Goal: Register for event/course

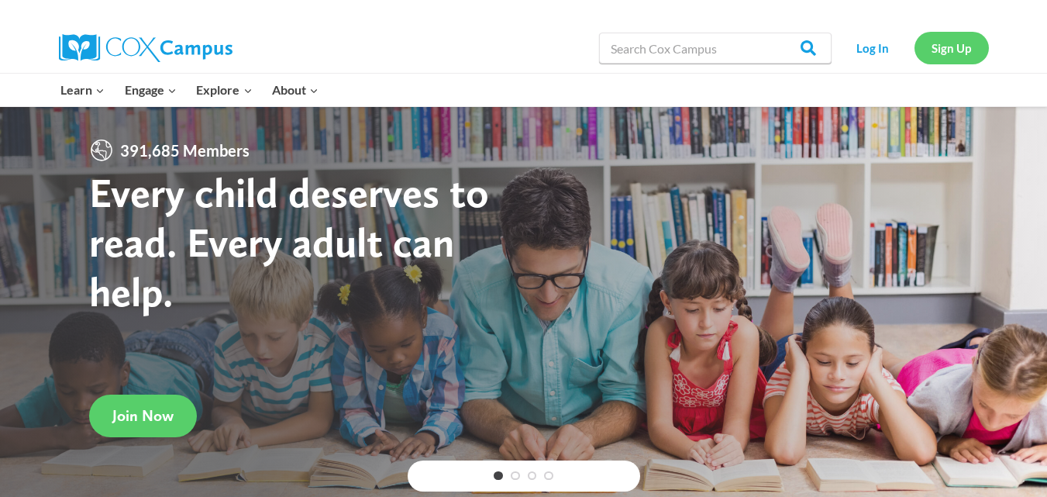
click at [939, 52] on link "Sign Up" at bounding box center [952, 48] width 74 height 32
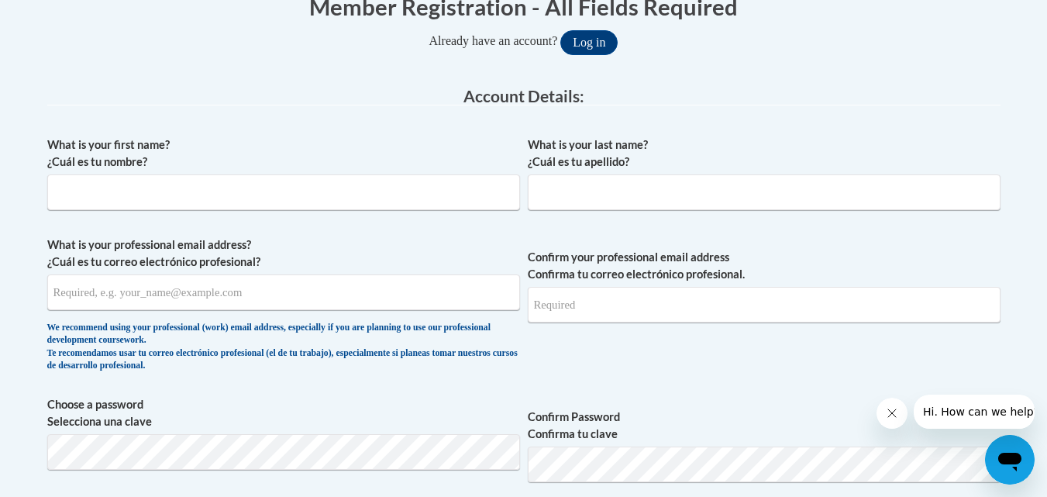
scroll to position [333, 0]
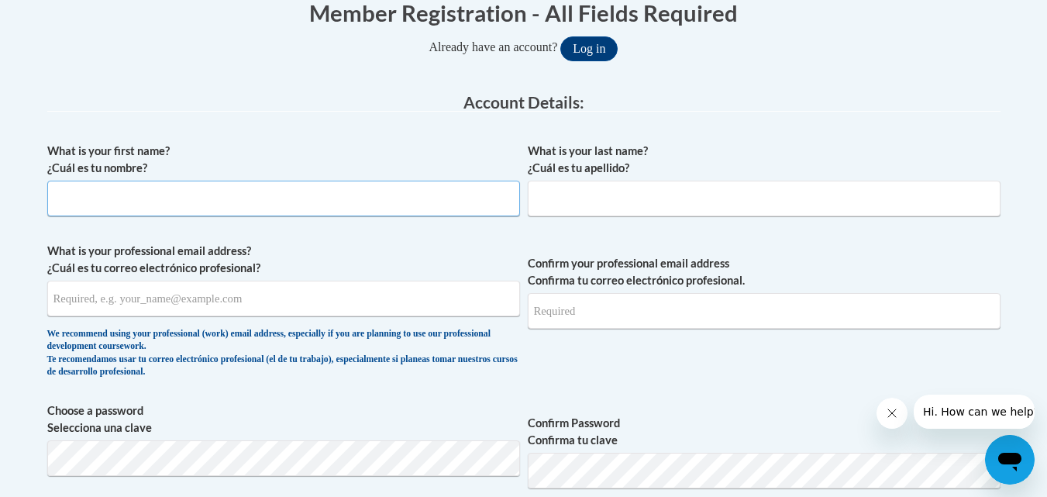
click at [307, 202] on input "What is your first name? ¿Cuál es tu nombre?" at bounding box center [283, 199] width 473 height 36
type input "Vanesha"
type input "r"
type input "Miller"
click at [454, 308] on input "What is your professional email address? ¿Cuál es tu correo electrónico profesi…" at bounding box center [283, 299] width 473 height 36
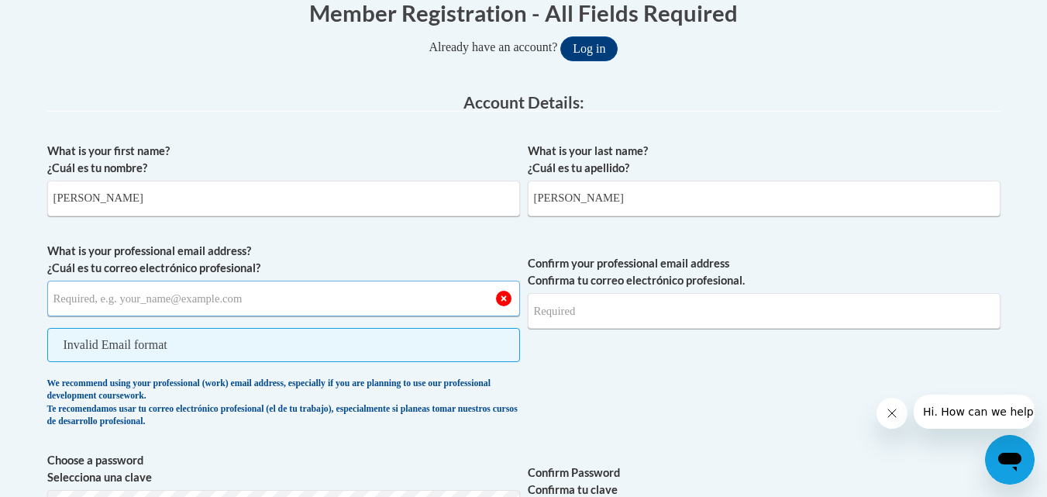
paste input "Vanesha Miller <vaneshamiller1992@gmail.com>"
drag, startPoint x: 137, startPoint y: 301, endPoint x: 37, endPoint y: 278, distance: 102.5
click at [239, 309] on input "vaneshamiller1992@gmail.com>" at bounding box center [283, 299] width 473 height 36
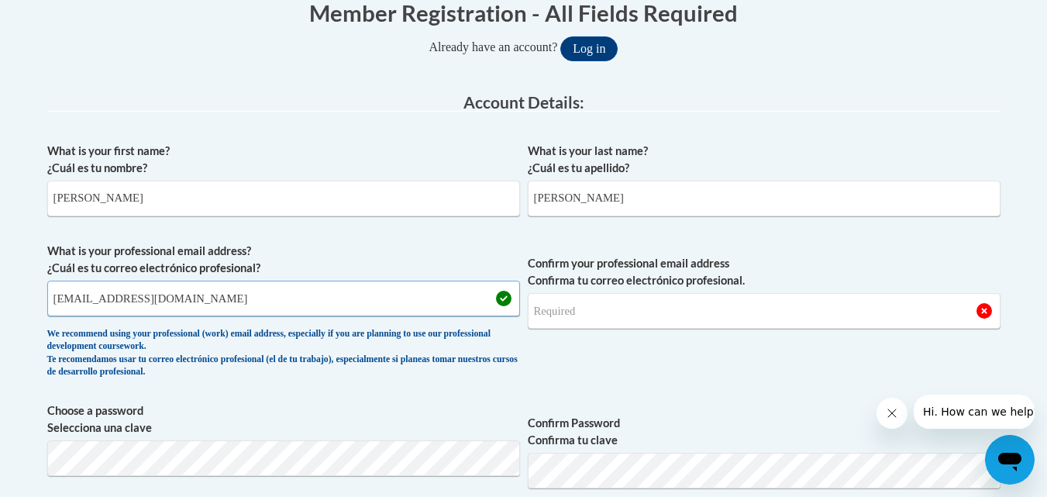
type input "vaneshamiller1992@gmail.com"
click at [578, 313] on input "Confirm your professional email address Confirma tu correo electrónico profesio…" at bounding box center [764, 311] width 473 height 36
click at [174, 302] on input "vaneshamiller1992@gmail.com" at bounding box center [283, 299] width 473 height 36
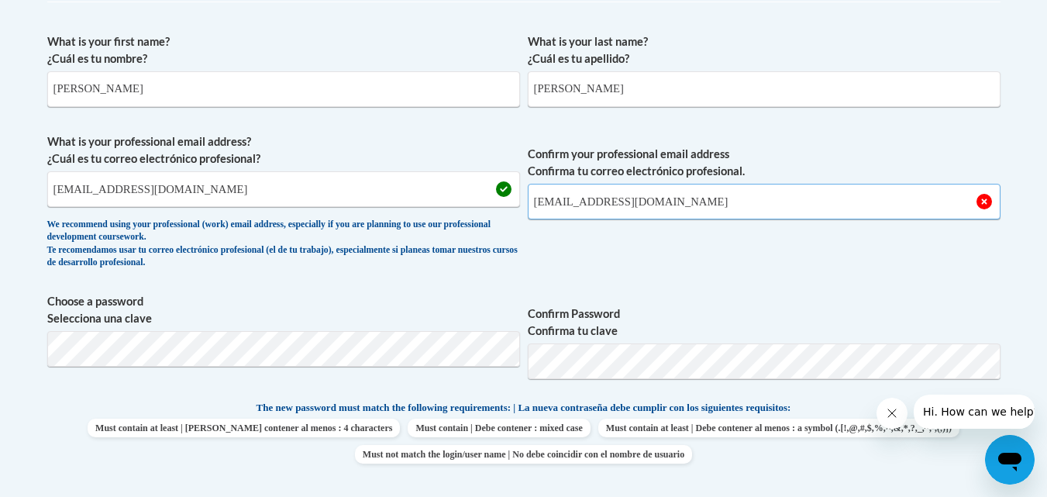
scroll to position [461, 0]
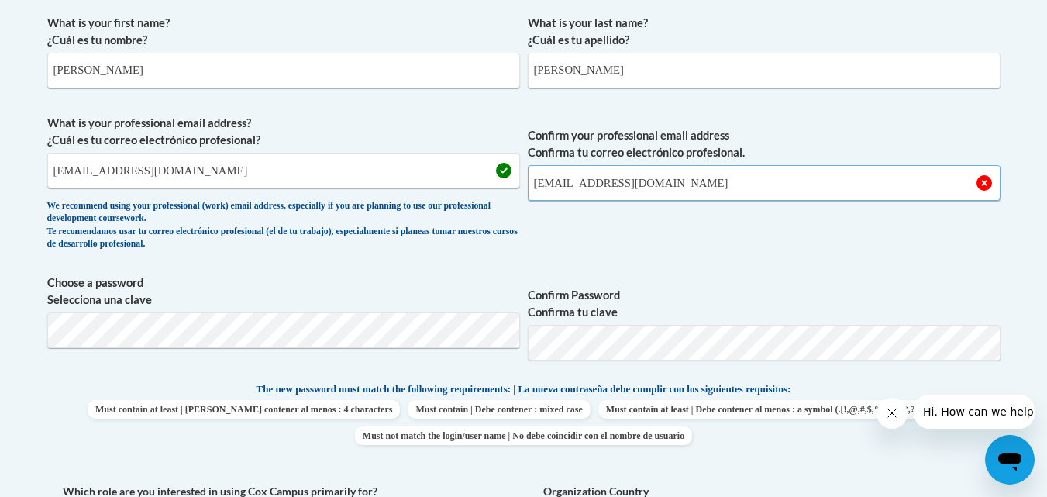
type input "vaneshamiller1992@gmail.com"
click at [395, 372] on span "Choose a password Selecciona una clave" at bounding box center [283, 323] width 473 height 98
click at [793, 291] on label "Confirm Password Confirma tu clave" at bounding box center [764, 304] width 473 height 34
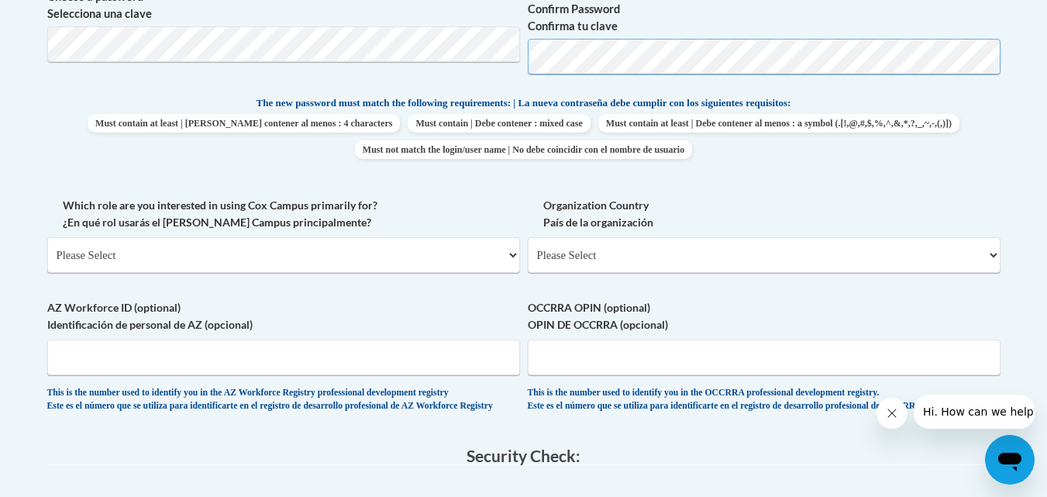
scroll to position [778, 0]
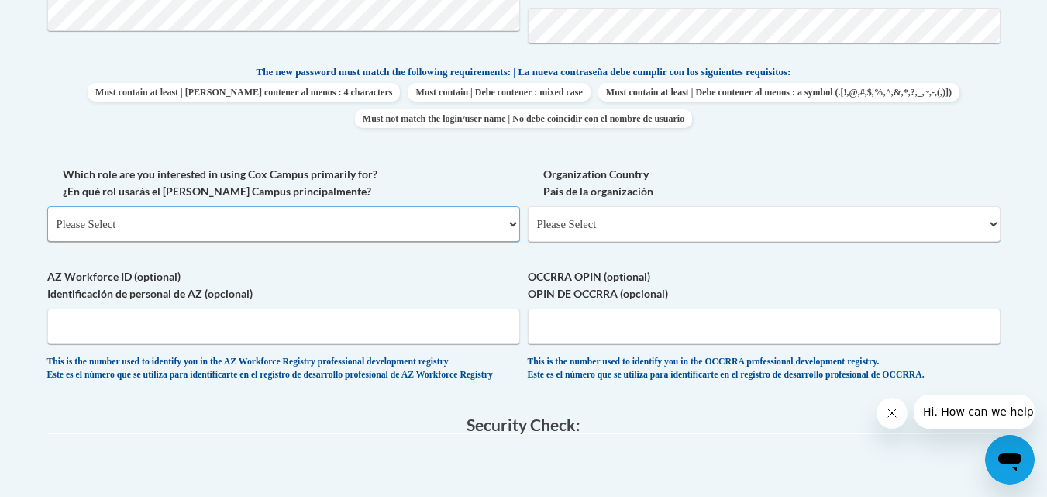
click at [388, 233] on select "Please Select College/University | Colegio/Universidad Community/Nonprofit Part…" at bounding box center [283, 224] width 473 height 36
select select "fbf2d438-af2f-41f8-98f1-81c410e29de3"
click at [47, 206] on select "Please Select College/University | Colegio/Universidad Community/Nonprofit Part…" at bounding box center [283, 224] width 473 height 36
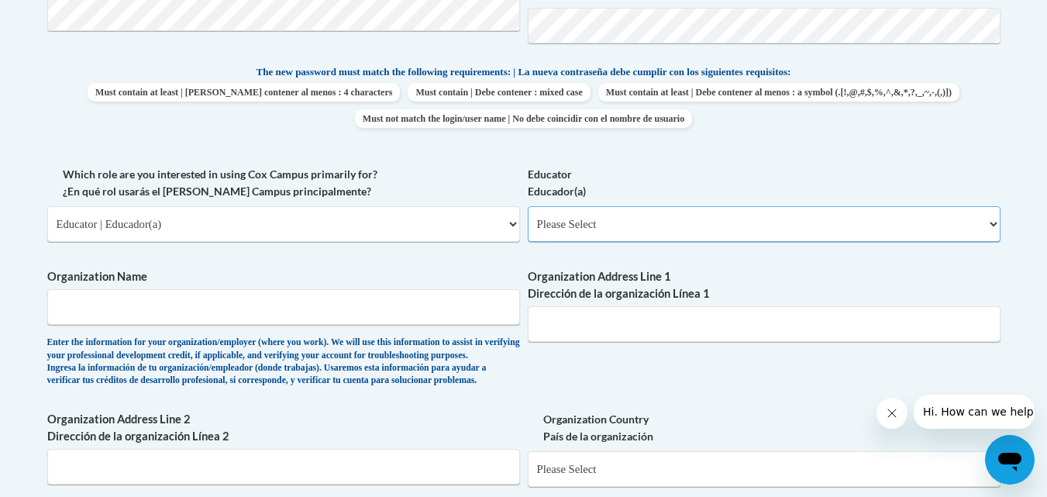
click at [629, 225] on select "Please Select Early Learning/Daycare Teacher/Family Home Care Provider | Maestr…" at bounding box center [764, 224] width 473 height 36
select select "5e2af403-4f2c-4e49-a02f-103e55d7b75b"
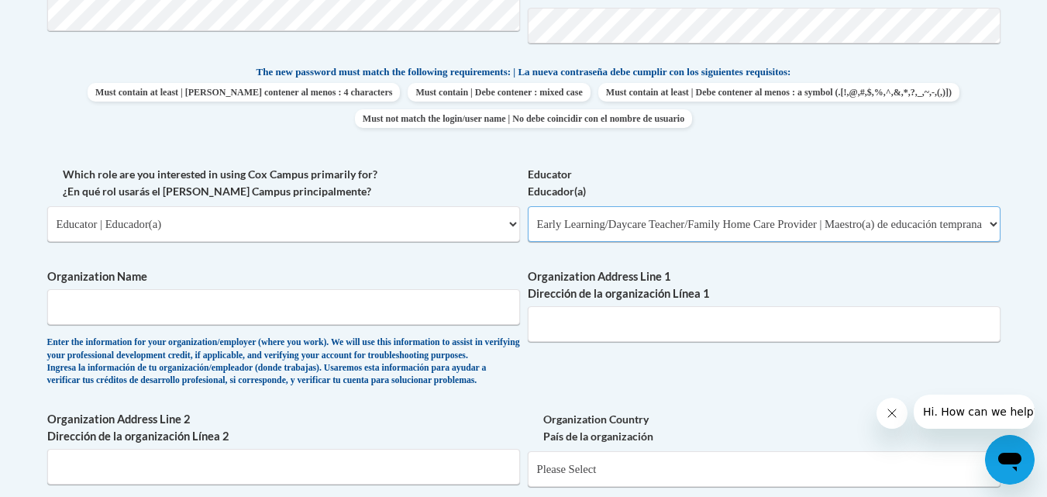
click at [528, 206] on select "Please Select Early Learning/Daycare Teacher/Family Home Care Provider | Maestr…" at bounding box center [764, 224] width 473 height 36
click at [348, 318] on input "Organization Name" at bounding box center [283, 307] width 473 height 36
type input "GENESIS LEARNING CENTER"
type input "7500 Cloverleaf Drive"
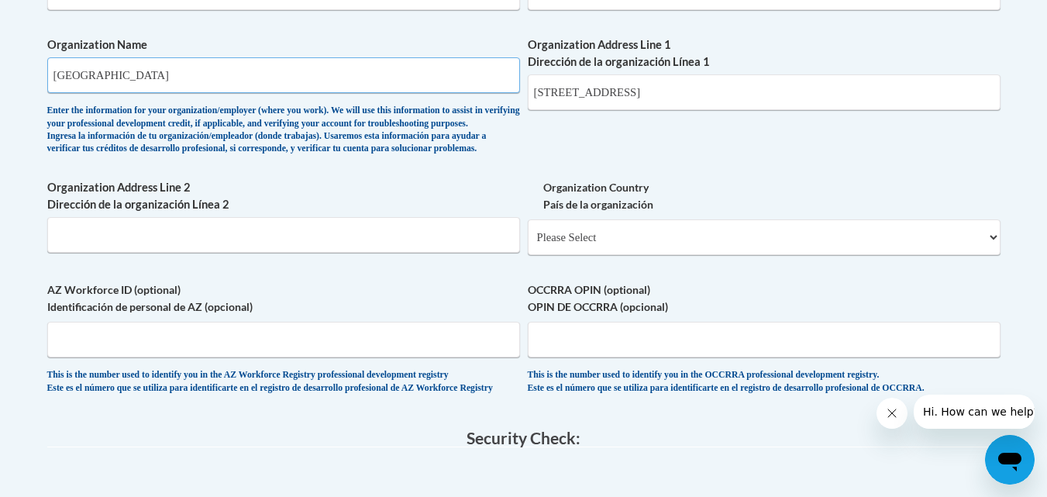
scroll to position [1014, 0]
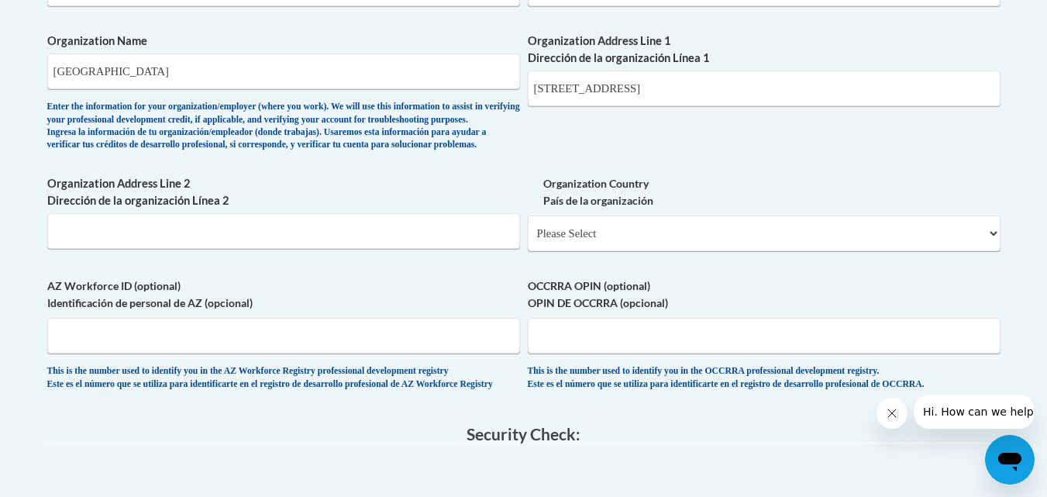
click at [574, 209] on label "Organization Country País de la organización" at bounding box center [764, 192] width 473 height 34
click at [574, 229] on select "Please Select United States | Estados Unidos Outside of the United States | Fue…" at bounding box center [764, 233] width 473 height 36
click at [580, 241] on select "Please Select United States | Estados Unidos Outside of the United States | Fue…" at bounding box center [764, 233] width 473 height 36
select select "ad49bcad-a171-4b2e-b99c-48b446064914"
click at [528, 240] on select "Please Select United States | Estados Unidos Outside of the United States | Fue…" at bounding box center [764, 233] width 473 height 36
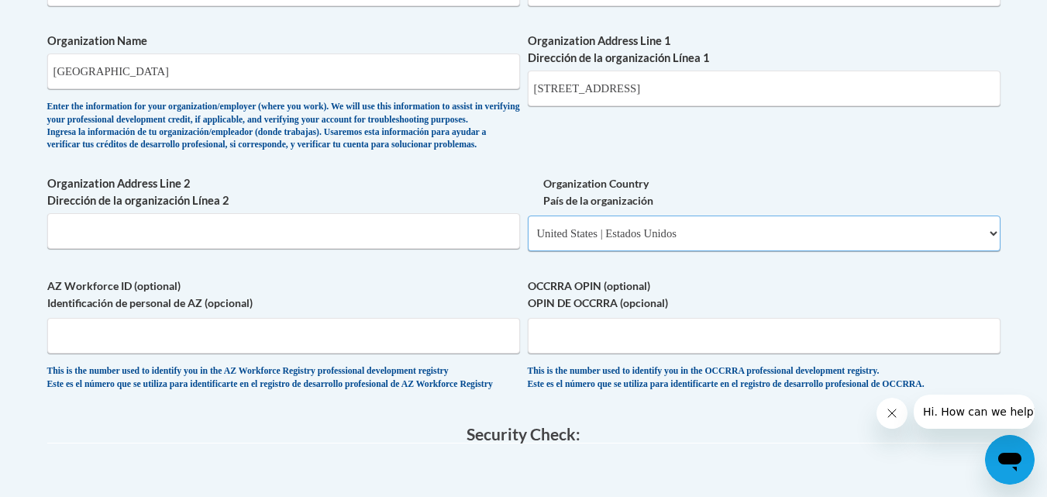
select select
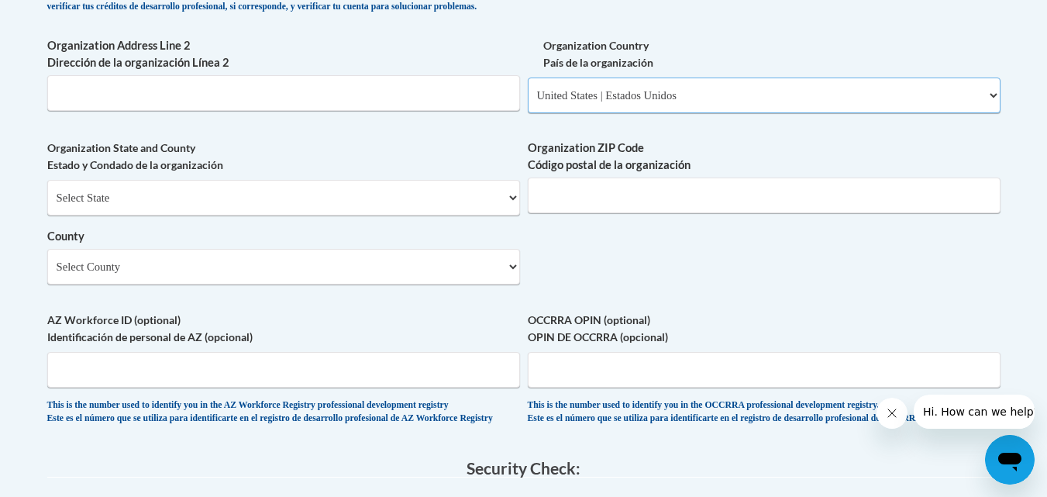
scroll to position [1156, 0]
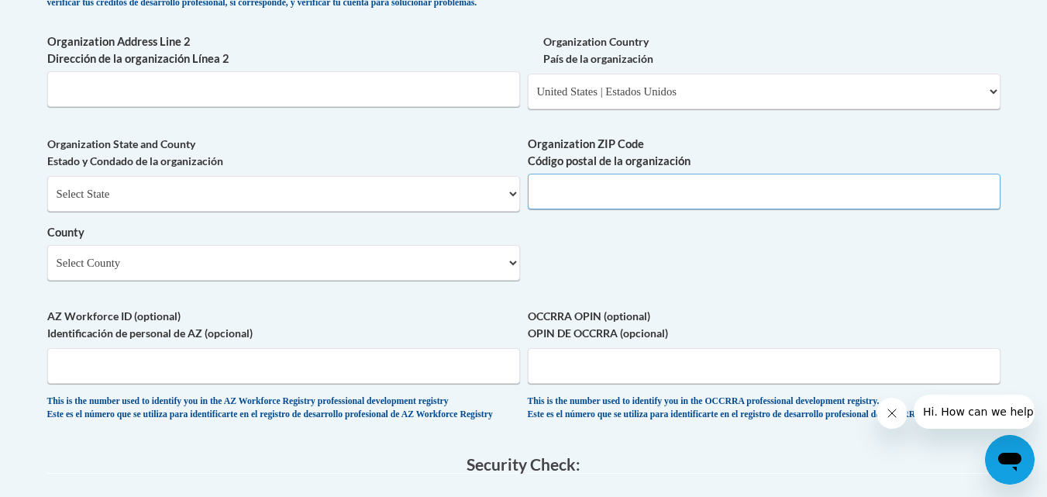
click at [731, 209] on input "Organization ZIP Code Código postal de la organización" at bounding box center [764, 192] width 473 height 36
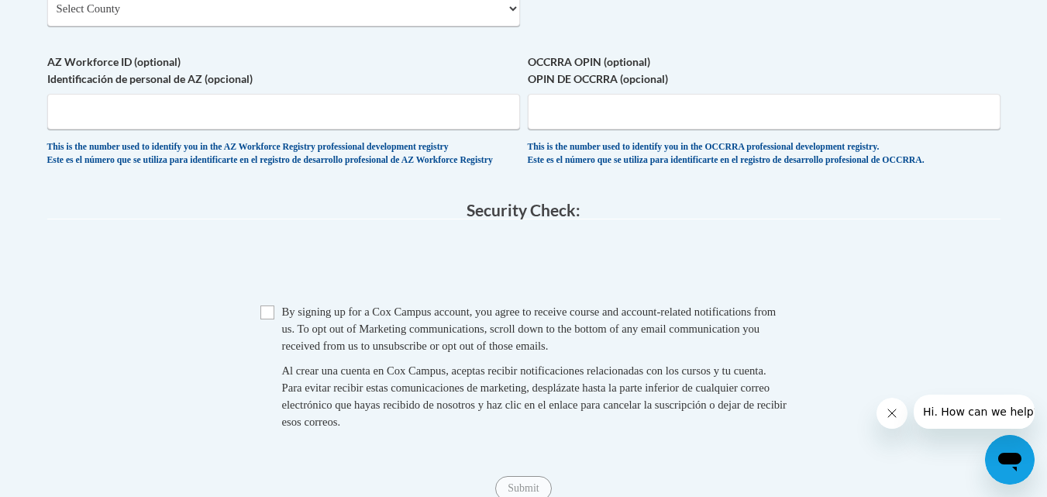
scroll to position [1576, 0]
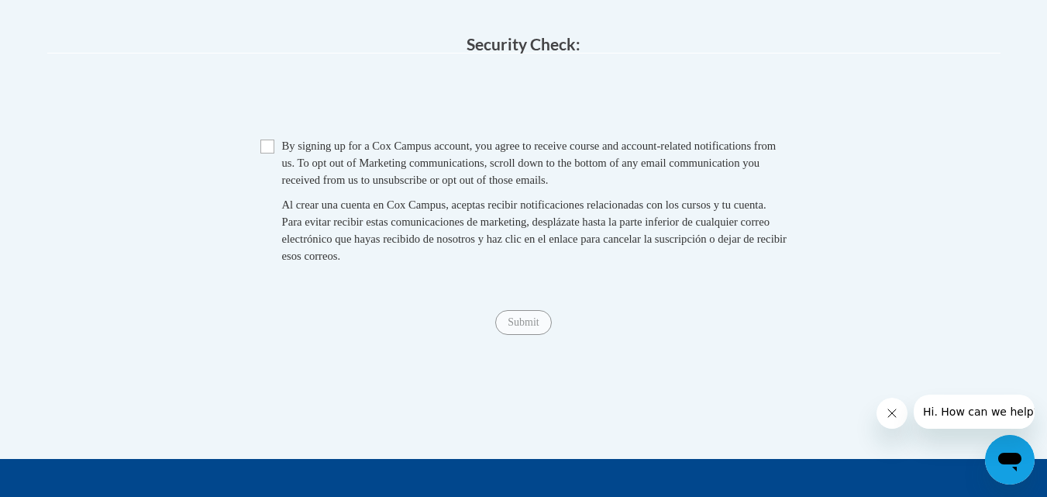
type input "23225"
click at [274, 184] on span "Checkbox By signing up for a Cox Campus account, you agree to receive course an…" at bounding box center [523, 208] width 527 height 143
click at [267, 153] on input "Checkbox" at bounding box center [267, 147] width 14 height 14
checkbox input "true"
click at [533, 335] on input "Submit" at bounding box center [523, 322] width 56 height 25
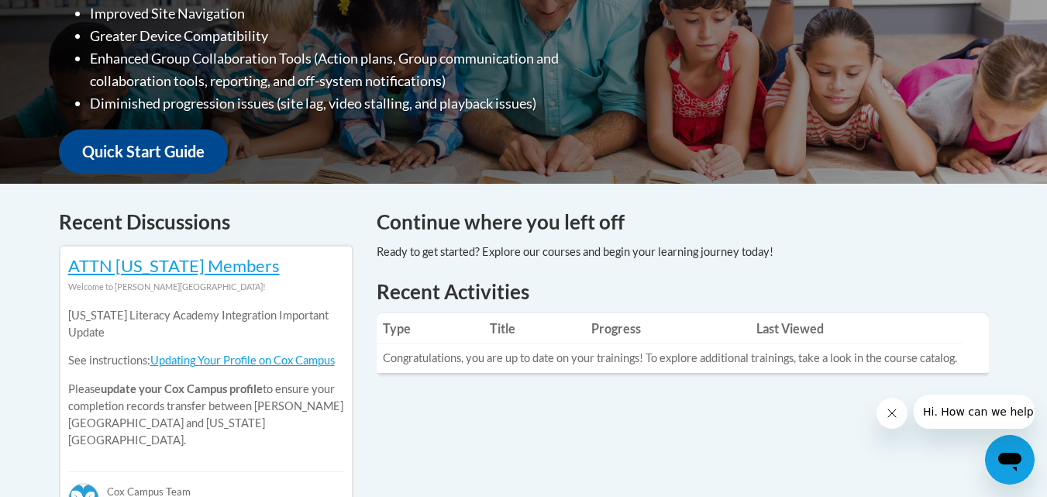
scroll to position [53, 0]
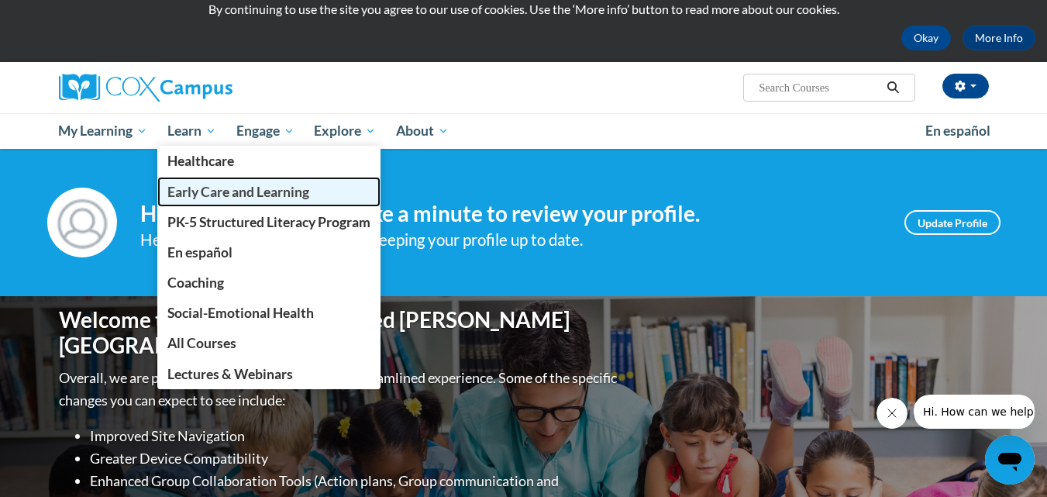
click at [198, 186] on span "Early Care and Learning" at bounding box center [238, 192] width 142 height 16
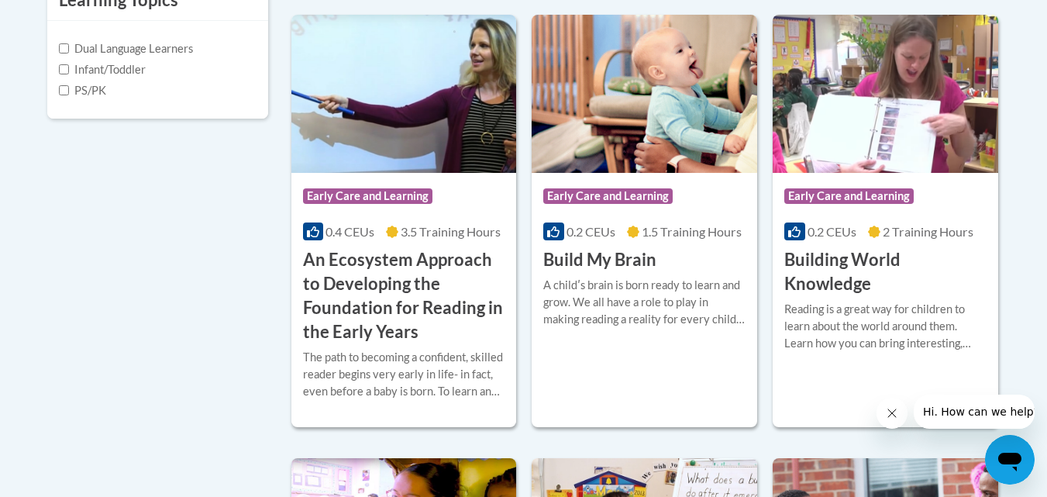
scroll to position [597, 0]
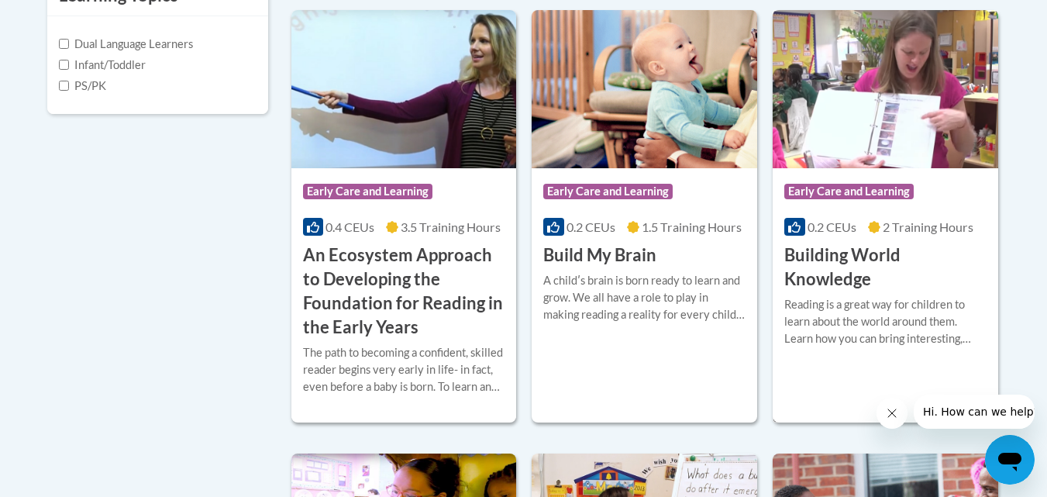
click at [845, 136] on img at bounding box center [886, 89] width 226 height 158
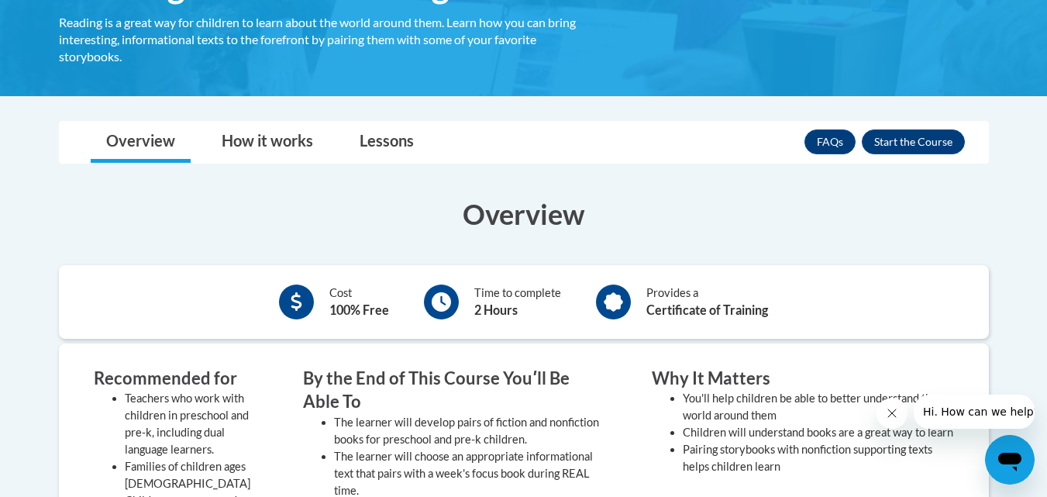
scroll to position [315, 0]
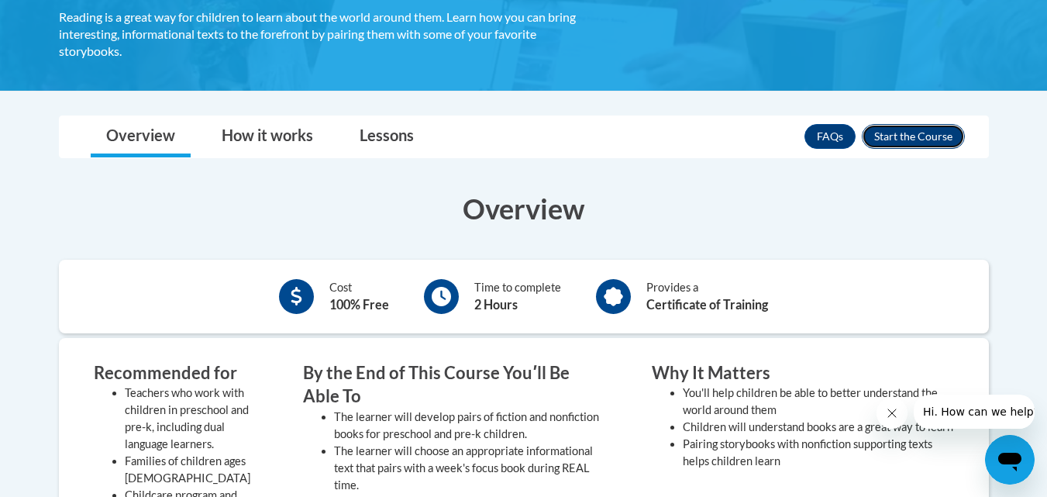
click at [926, 140] on button "Enroll" at bounding box center [913, 136] width 103 height 25
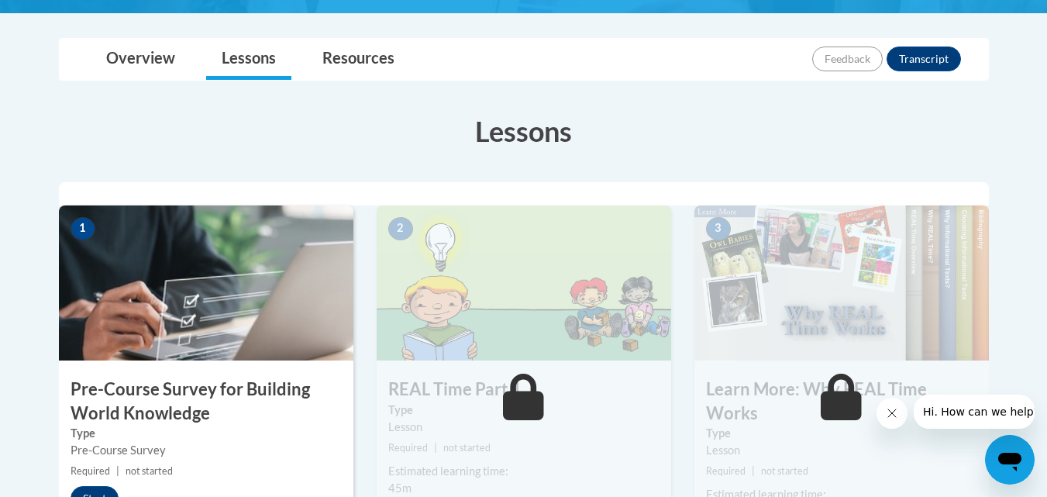
scroll to position [10, 0]
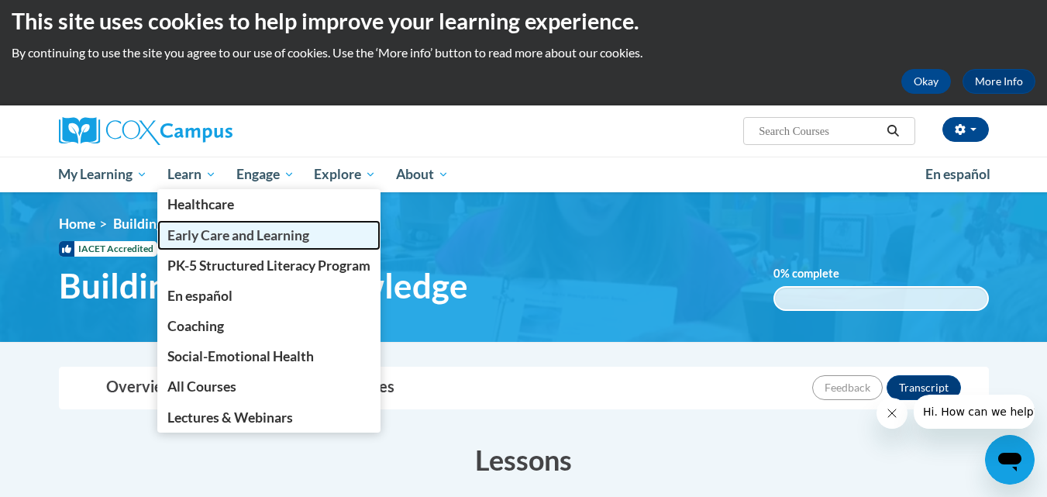
click at [199, 231] on span "Early Care and Learning" at bounding box center [238, 235] width 142 height 16
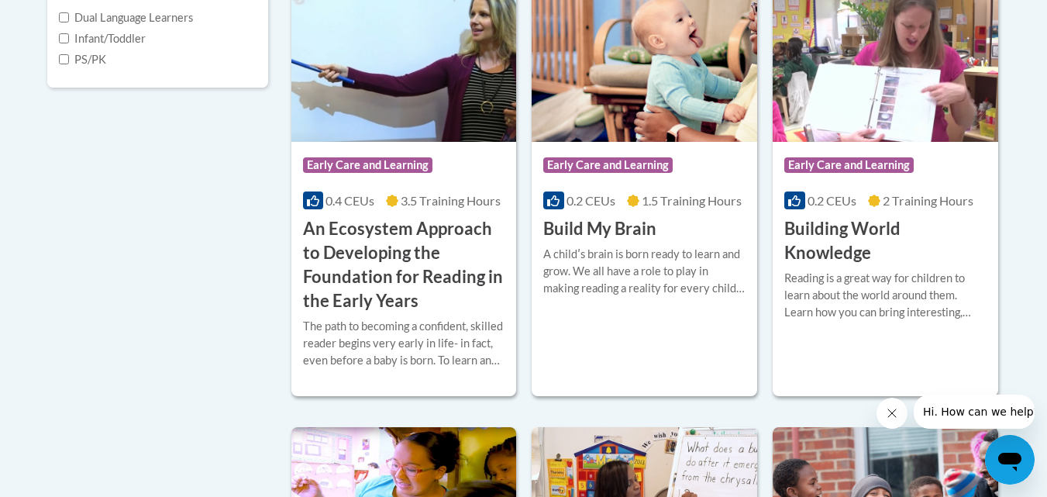
scroll to position [633, 0]
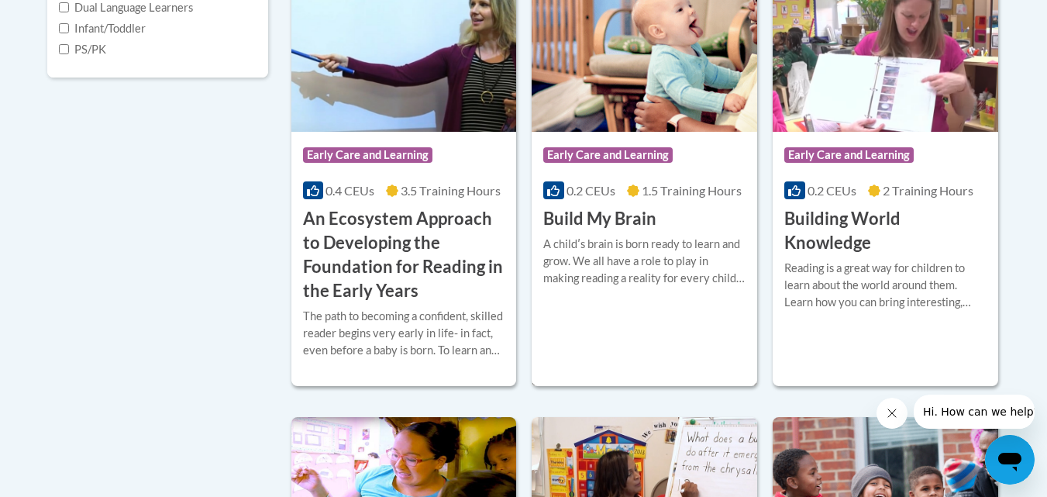
click at [674, 30] on img at bounding box center [645, 53] width 226 height 158
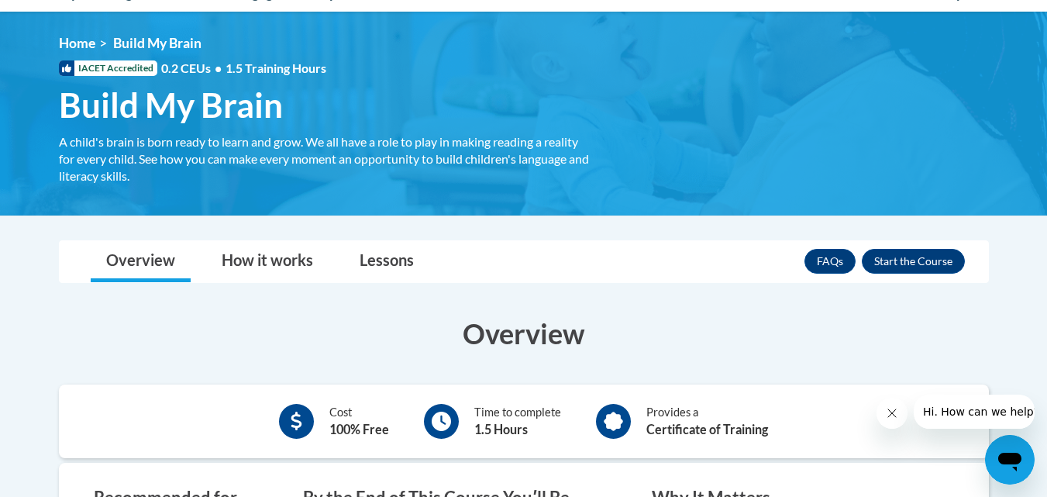
scroll to position [223, 0]
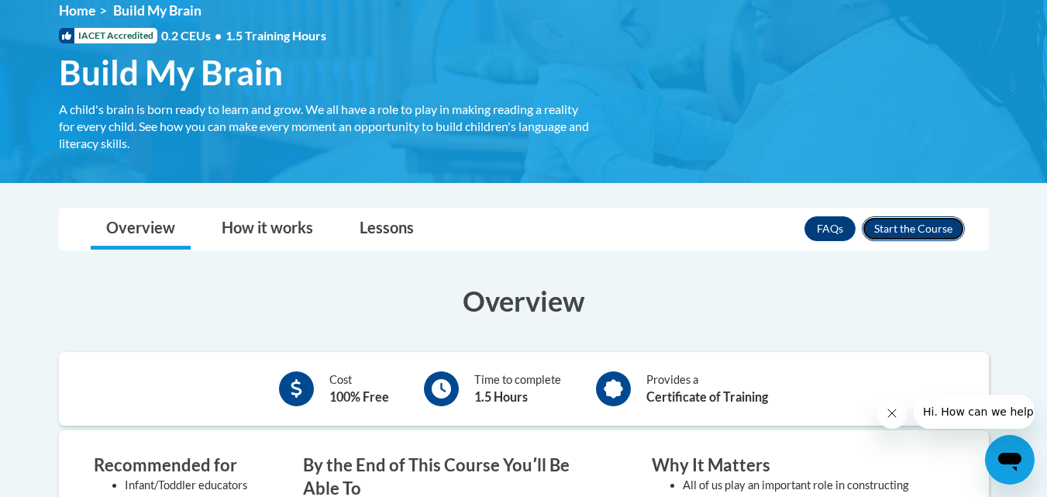
click at [919, 223] on button "Enroll" at bounding box center [913, 228] width 103 height 25
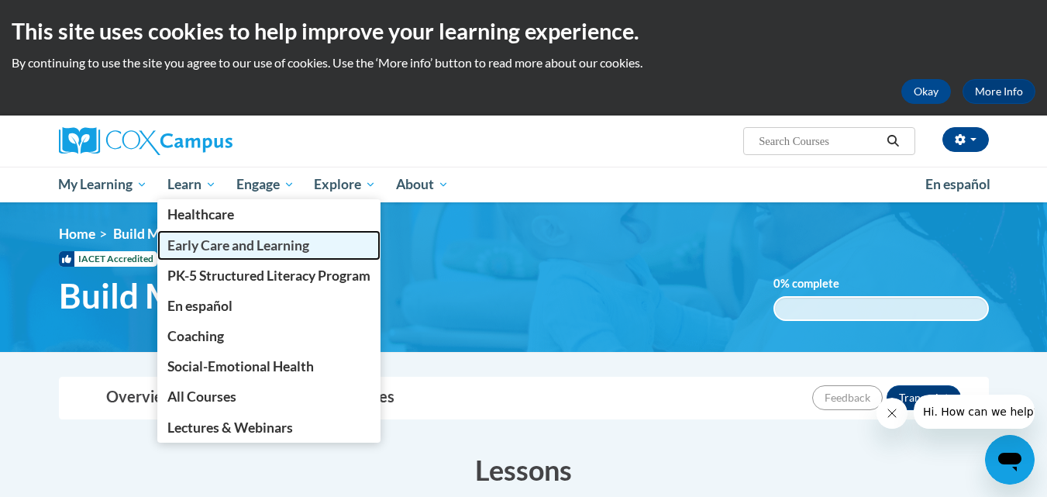
click at [196, 248] on span "Early Care and Learning" at bounding box center [238, 245] width 142 height 16
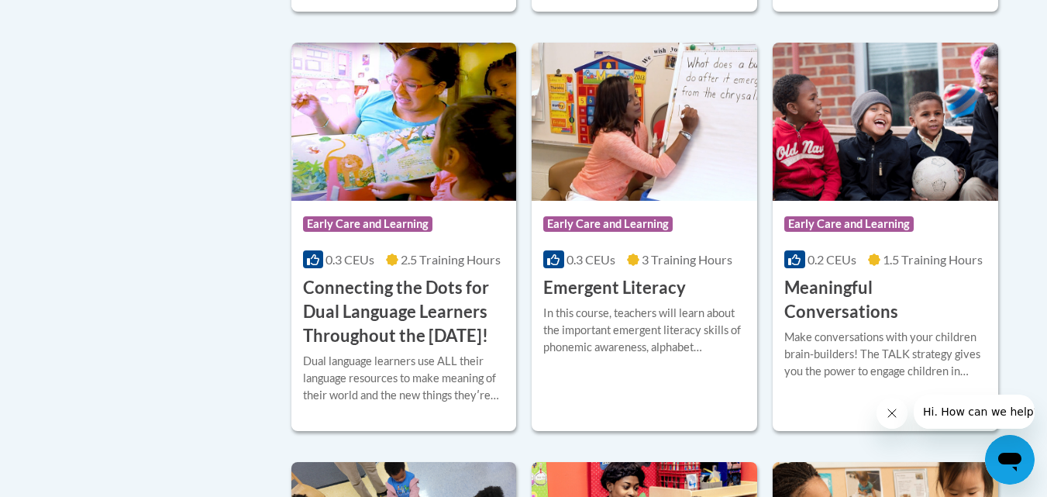
scroll to position [1018, 0]
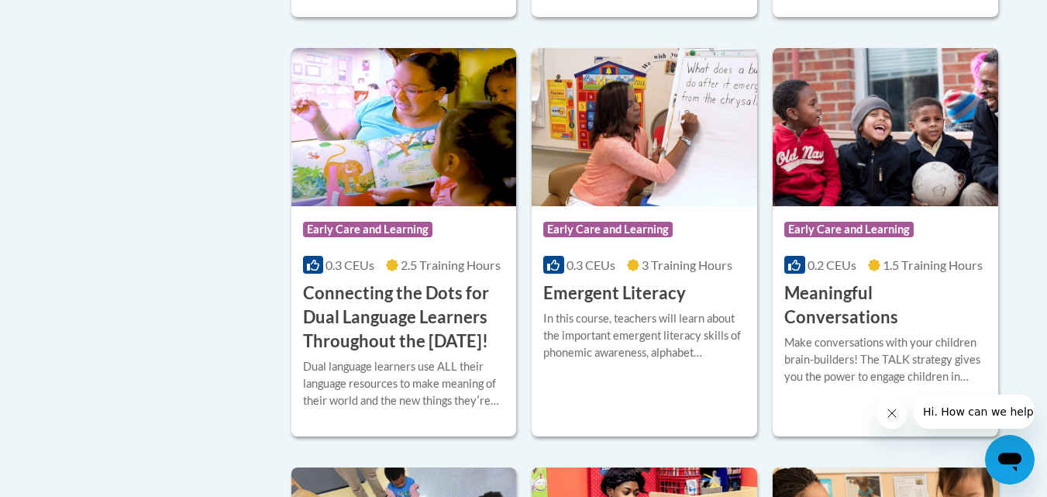
drag, startPoint x: 0, startPoint y: 0, endPoint x: 1058, endPoint y: 316, distance: 1104.2
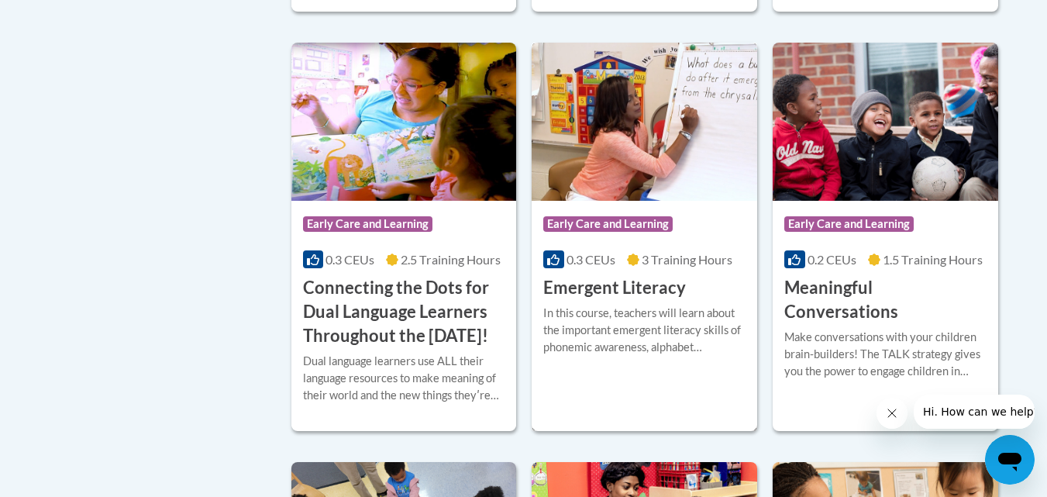
click at [668, 146] on img at bounding box center [645, 122] width 226 height 158
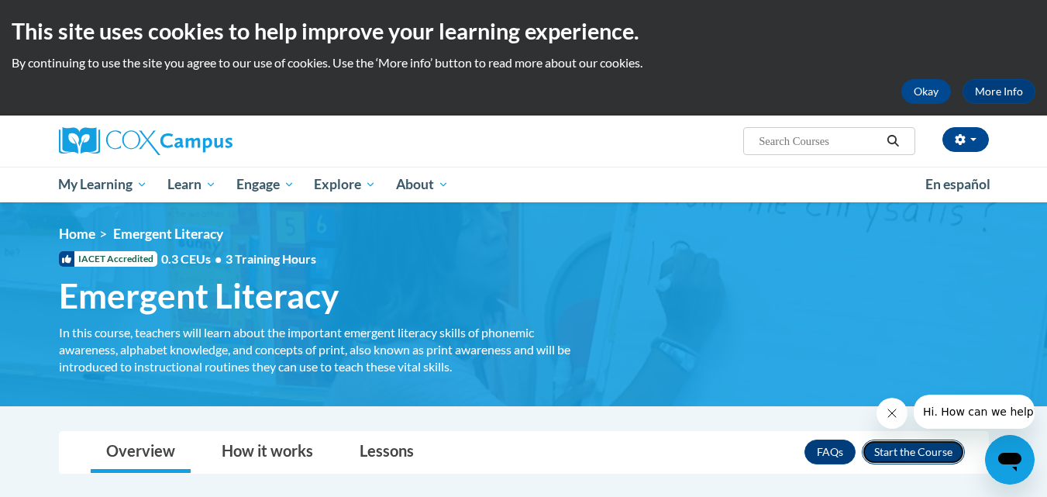
click at [913, 450] on button "Enroll" at bounding box center [913, 451] width 103 height 25
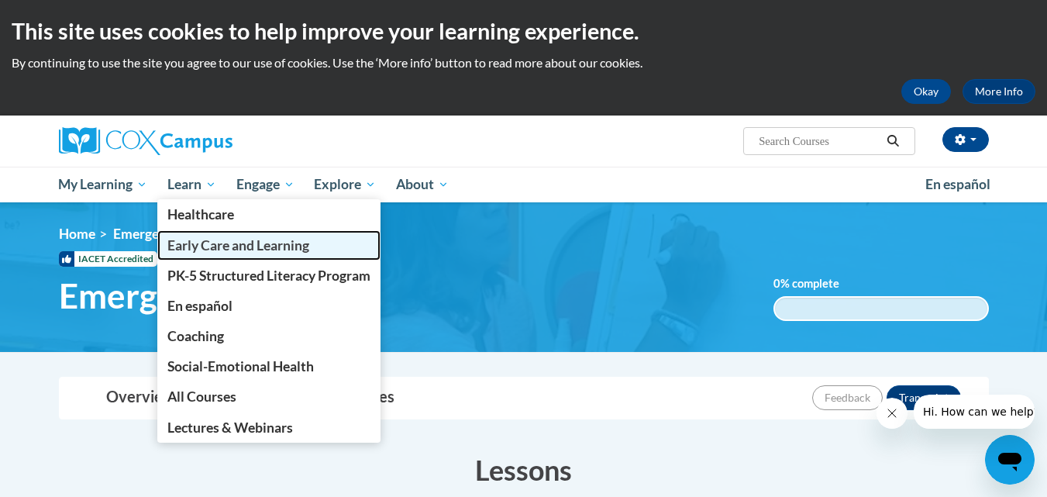
click at [219, 251] on span "Early Care and Learning" at bounding box center [238, 245] width 142 height 16
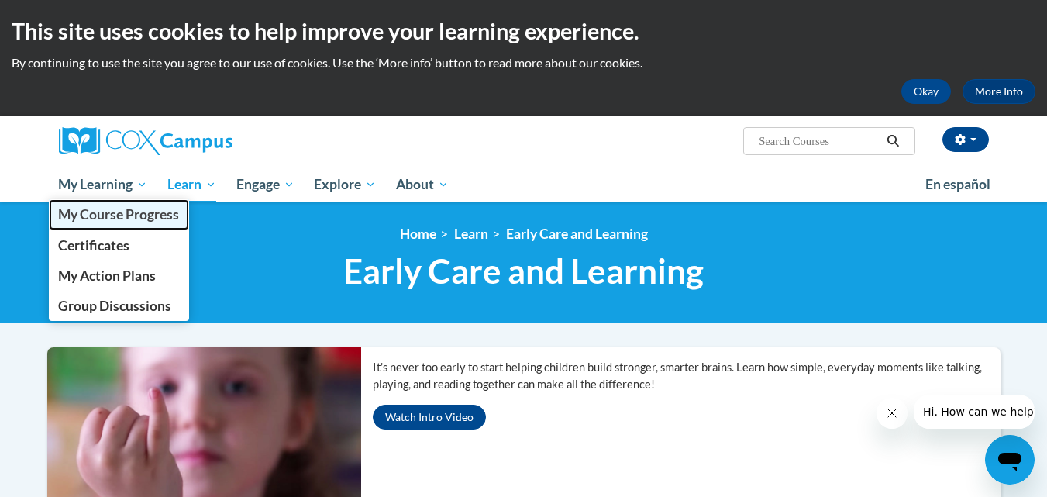
click at [102, 209] on span "My Course Progress" at bounding box center [118, 214] width 121 height 16
